Goal: Information Seeking & Learning: Learn about a topic

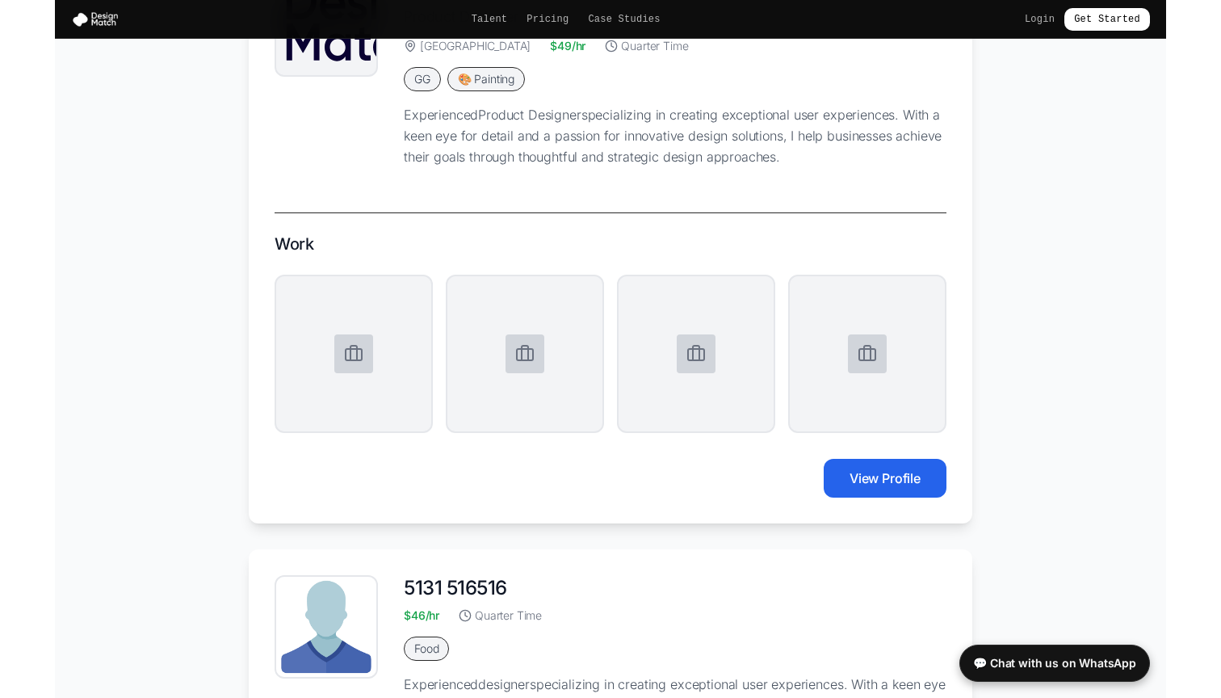
scroll to position [906, 0]
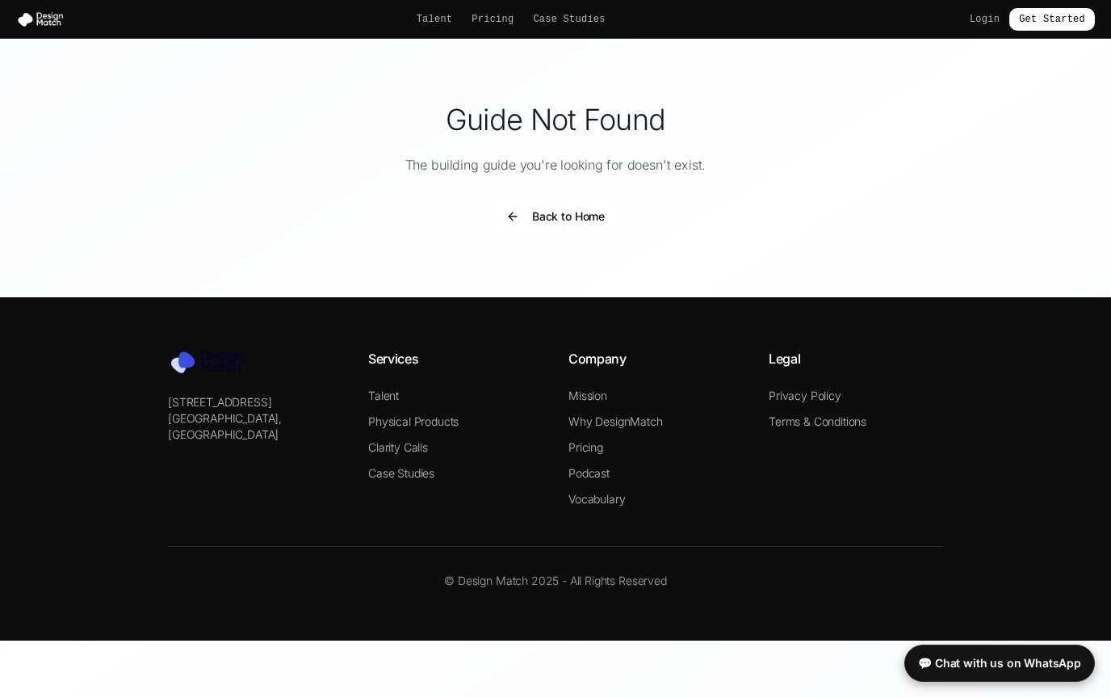
click at [558, 221] on button "Back to Home" at bounding box center [555, 216] width 124 height 32
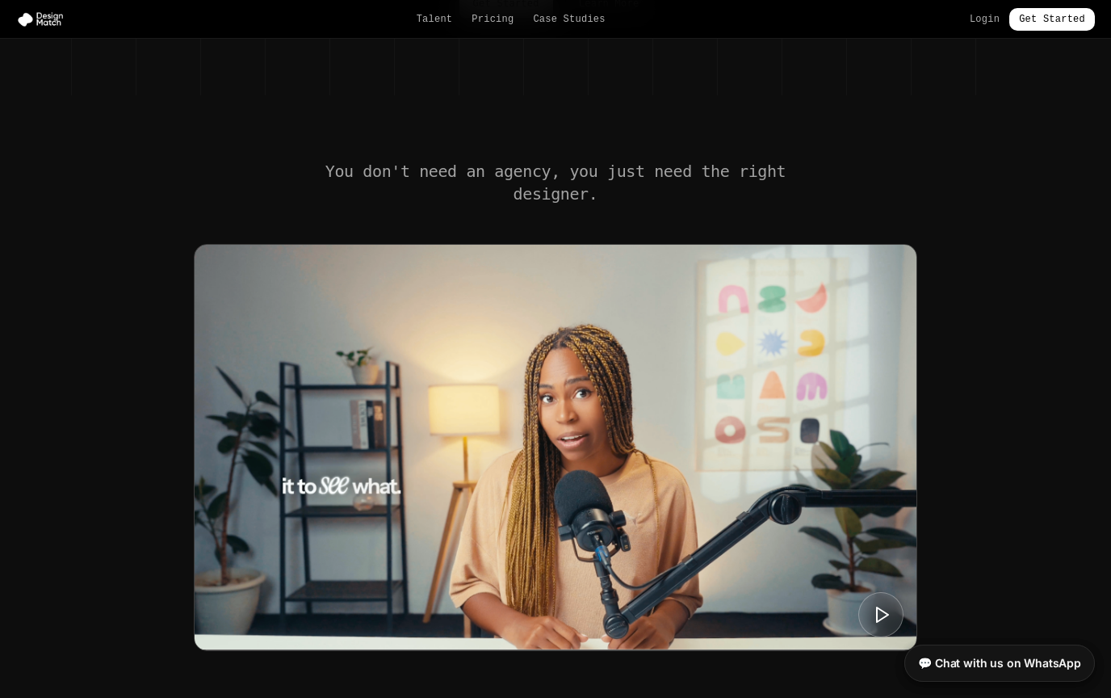
scroll to position [288, 0]
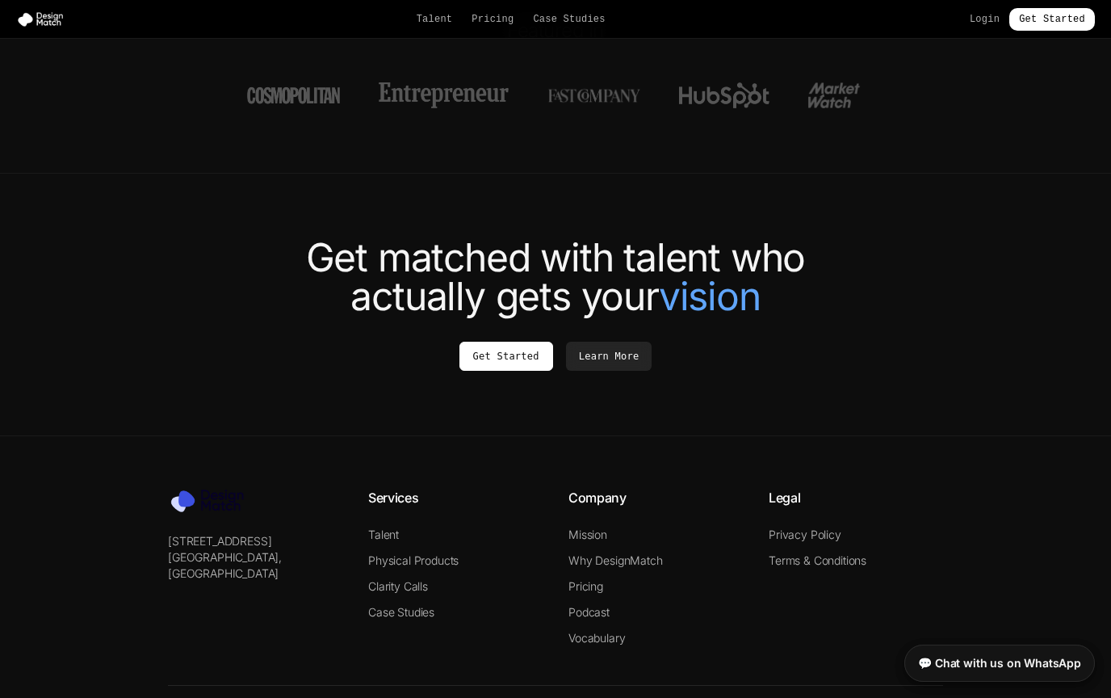
scroll to position [6020, 0]
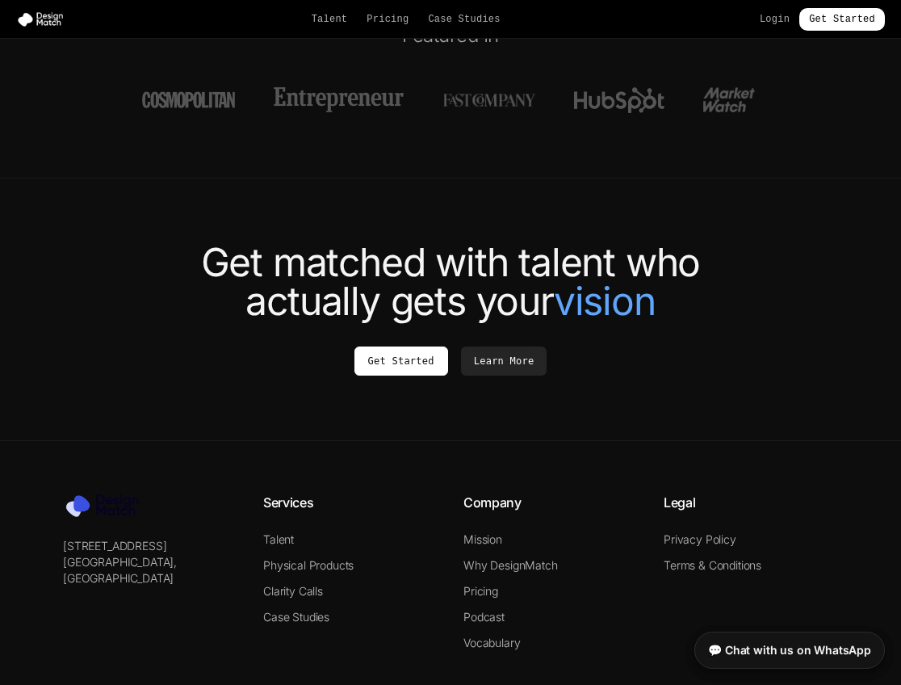
scroll to position [6027, 0]
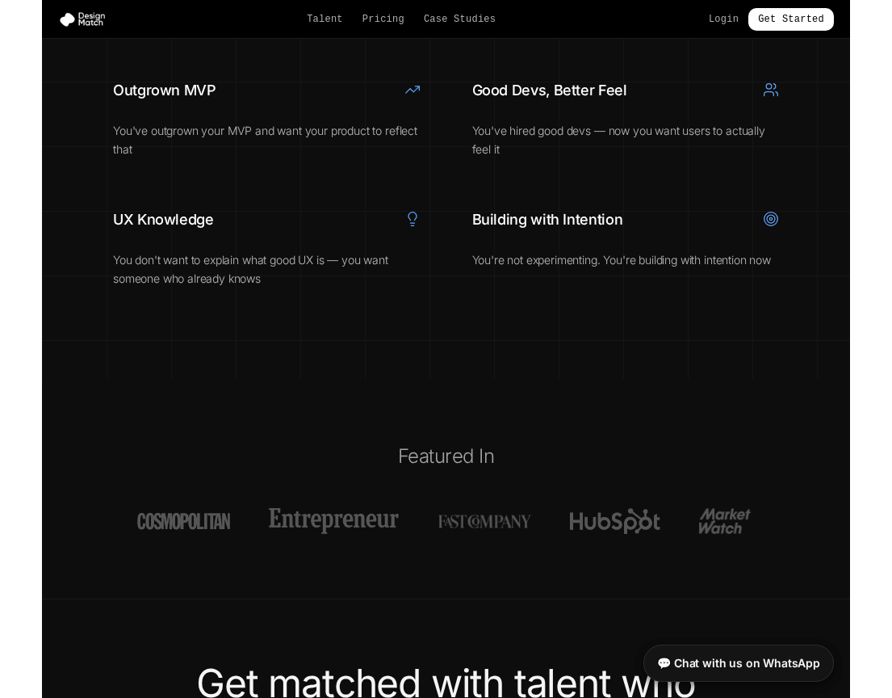
scroll to position [6012, 0]
